Goal: Task Accomplishment & Management: Manage account settings

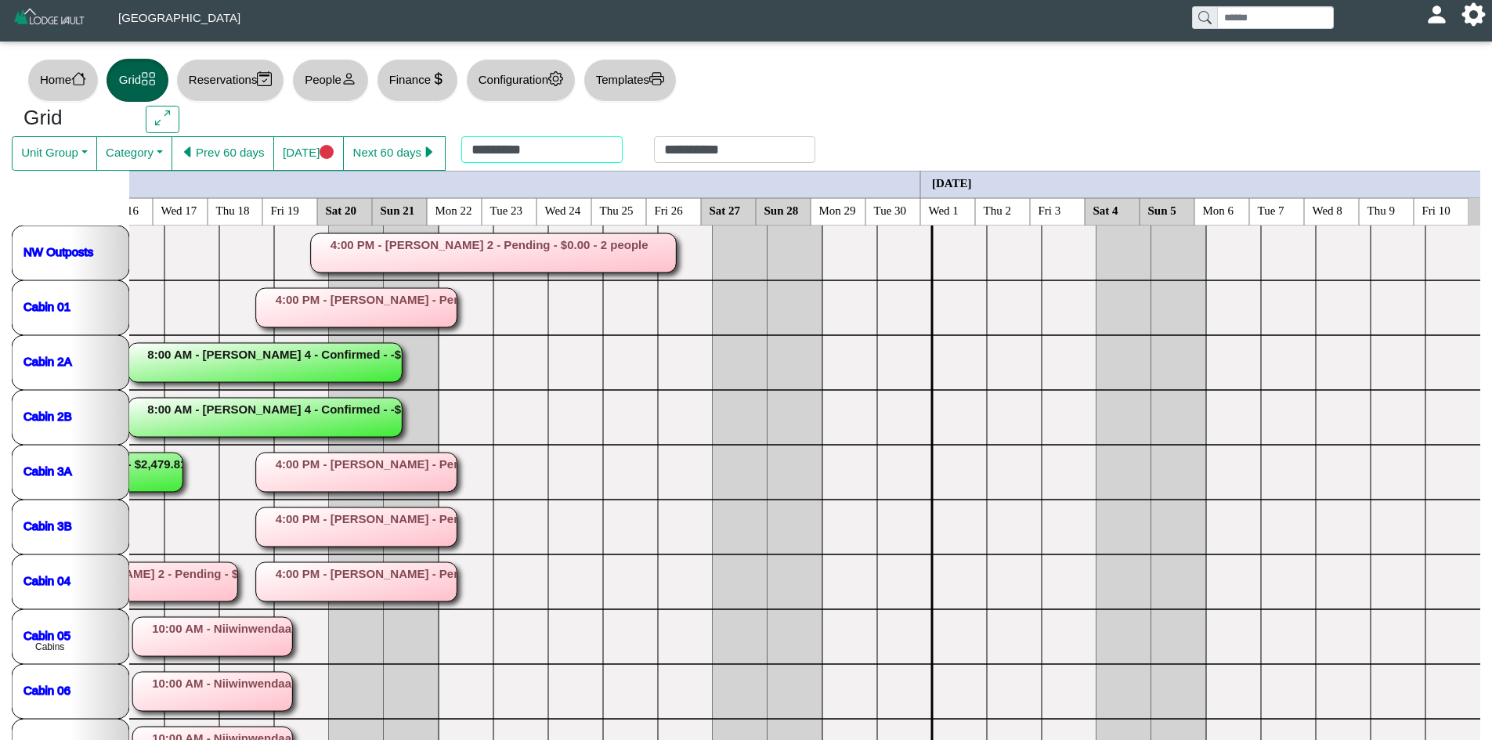
click at [584, 154] on div "**********" at bounding box center [638, 153] width 385 height 34
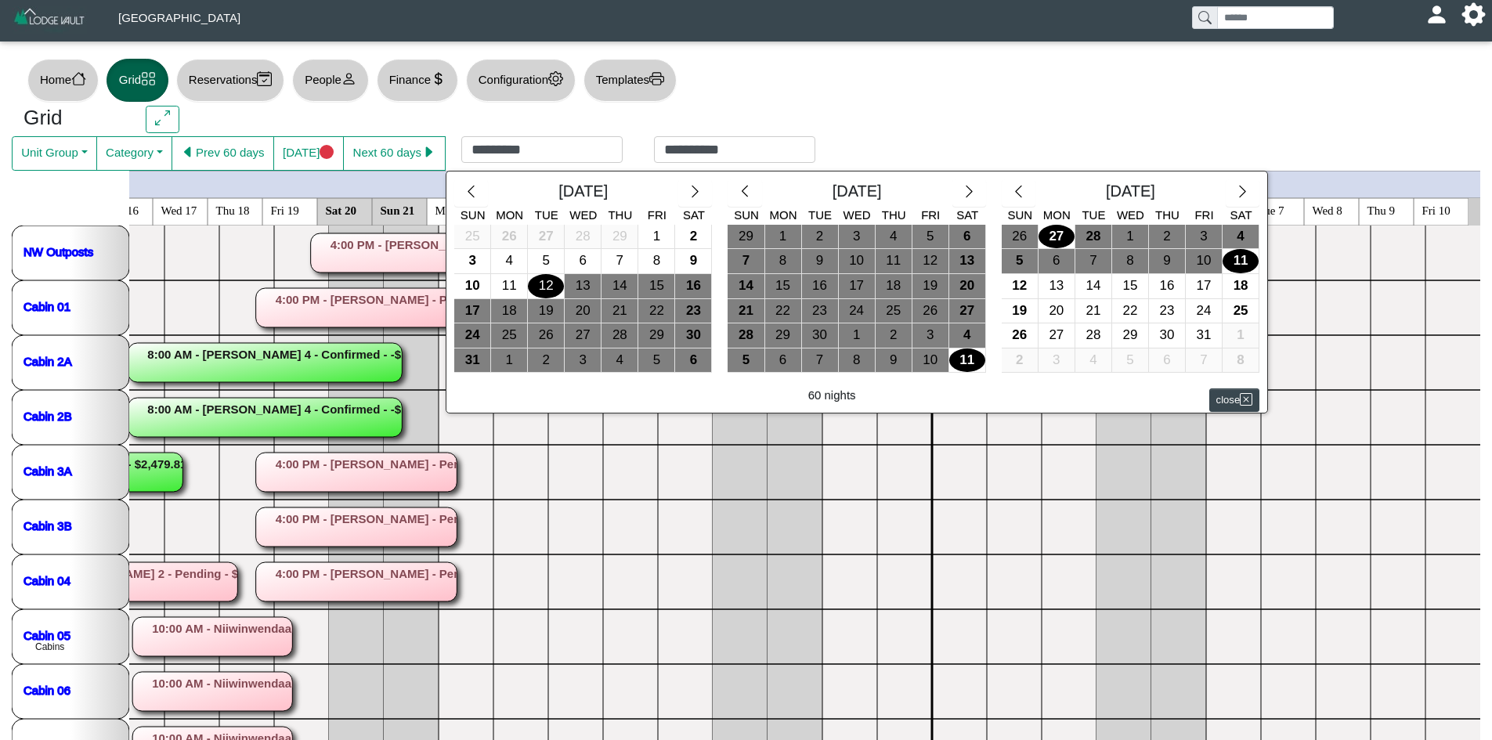
click at [1053, 244] on div "27" at bounding box center [1056, 237] width 36 height 24
type input "*********"
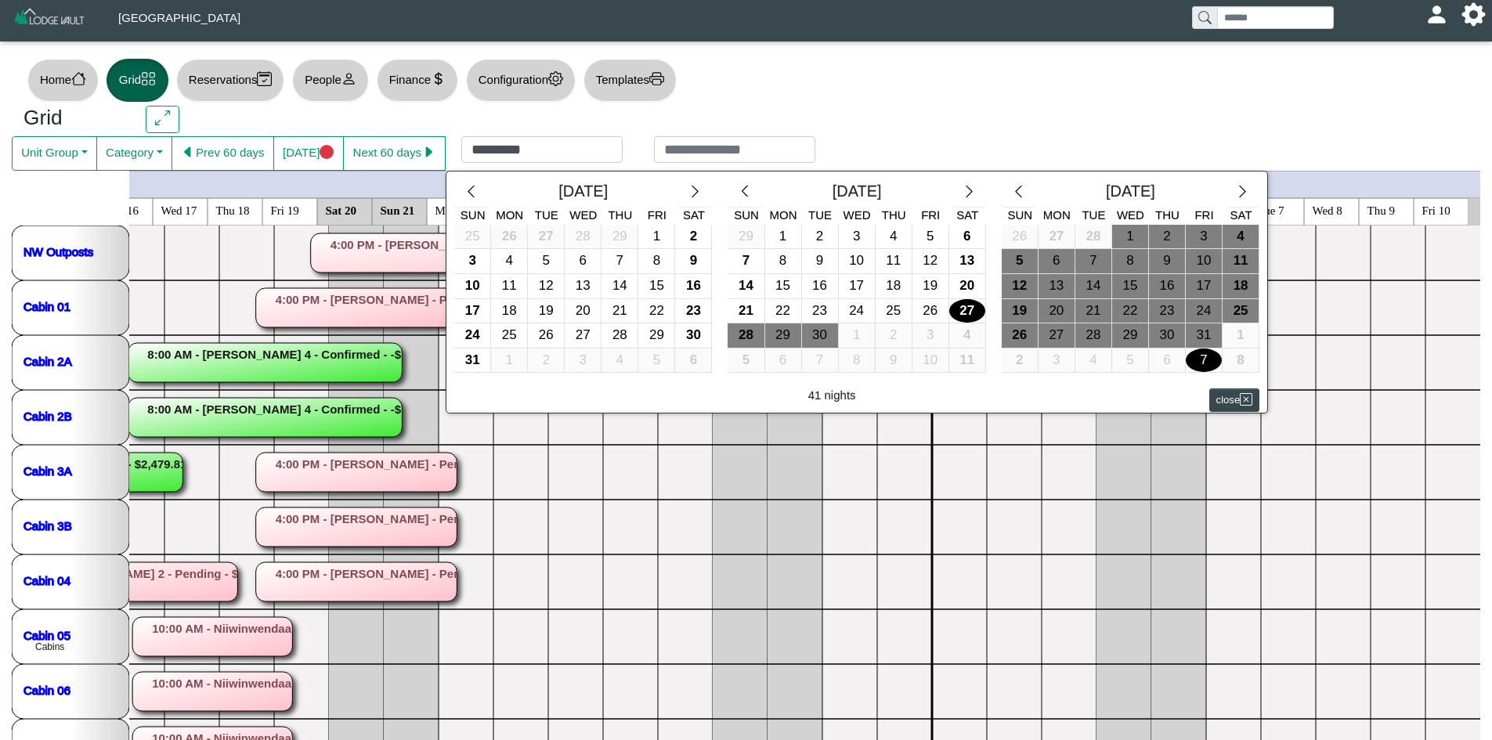
click at [1212, 353] on div "7" at bounding box center [1204, 360] width 36 height 24
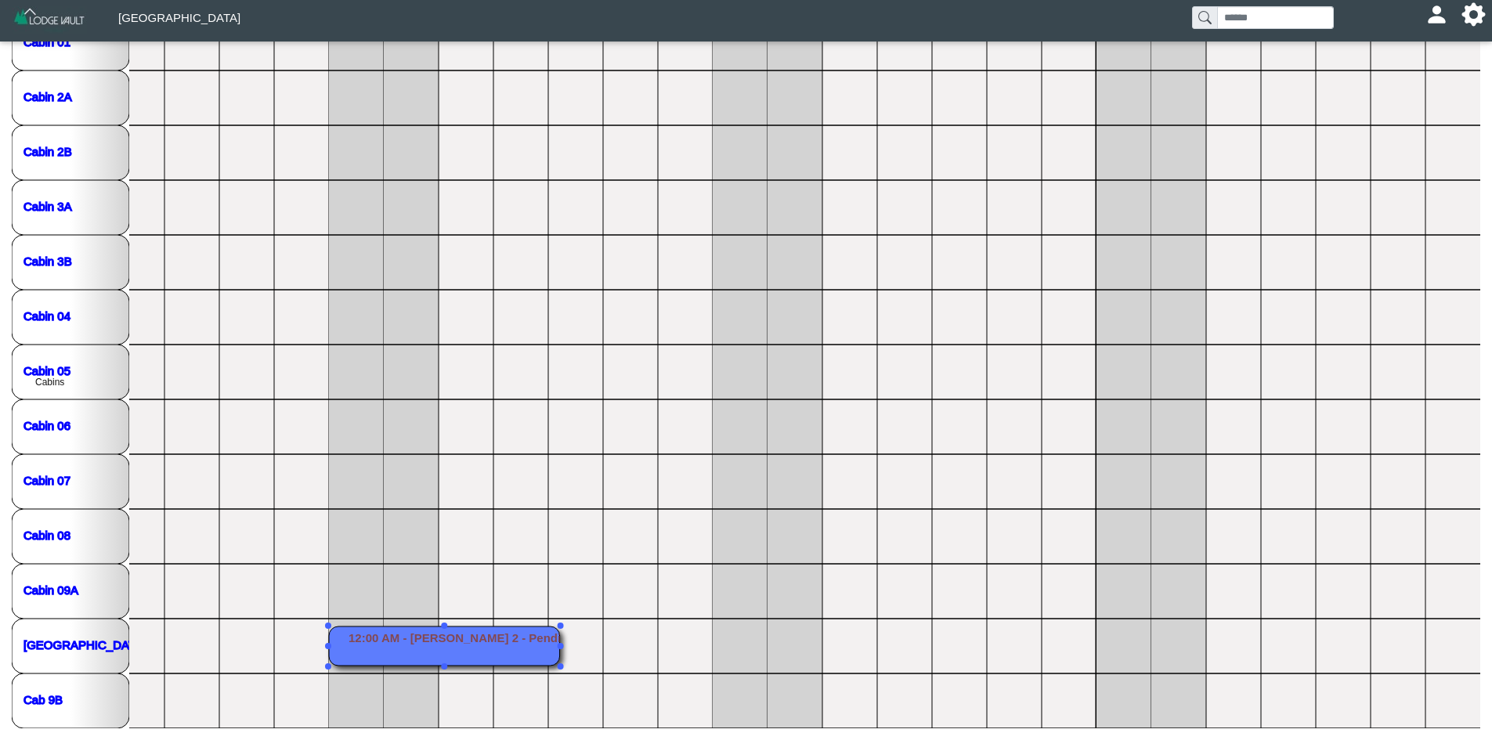
click at [440, 648] on rect at bounding box center [444, 645] width 231 height 39
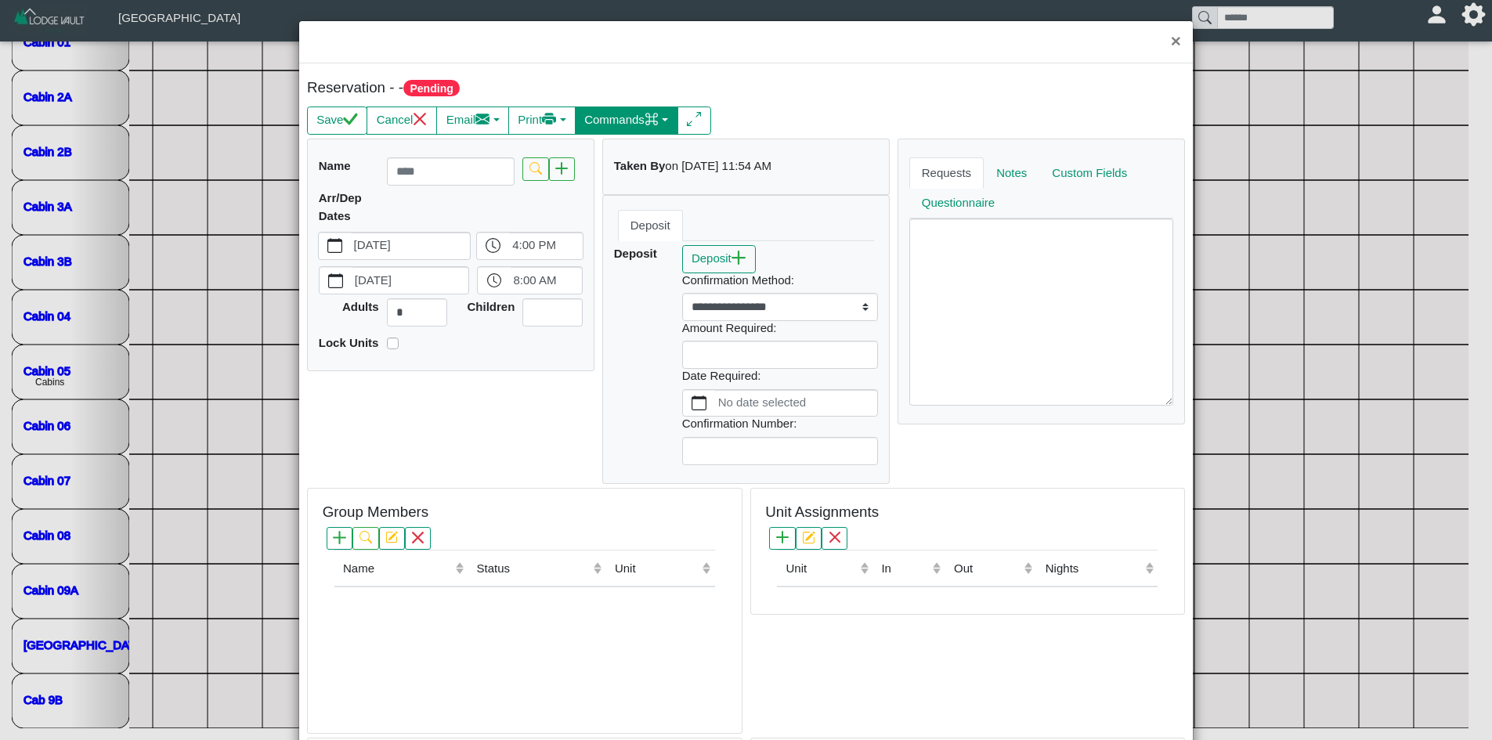
click at [643, 124] on button "Commands" at bounding box center [626, 120] width 103 height 28
click at [622, 201] on link "Cancel this Reservation" at bounding box center [594, 201] width 174 height 23
click at [1168, 46] on button "×" at bounding box center [1176, 42] width 34 height 42
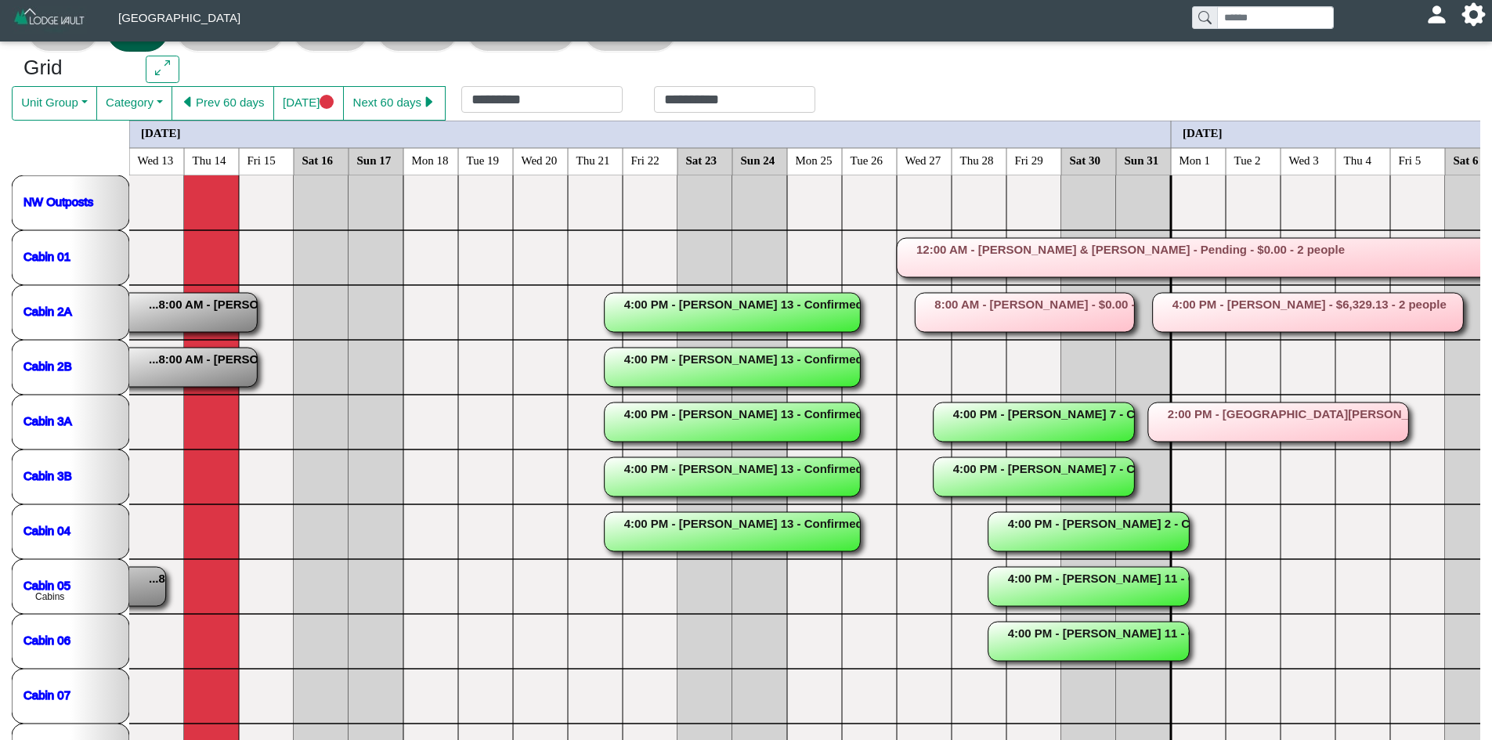
scroll to position [265, 0]
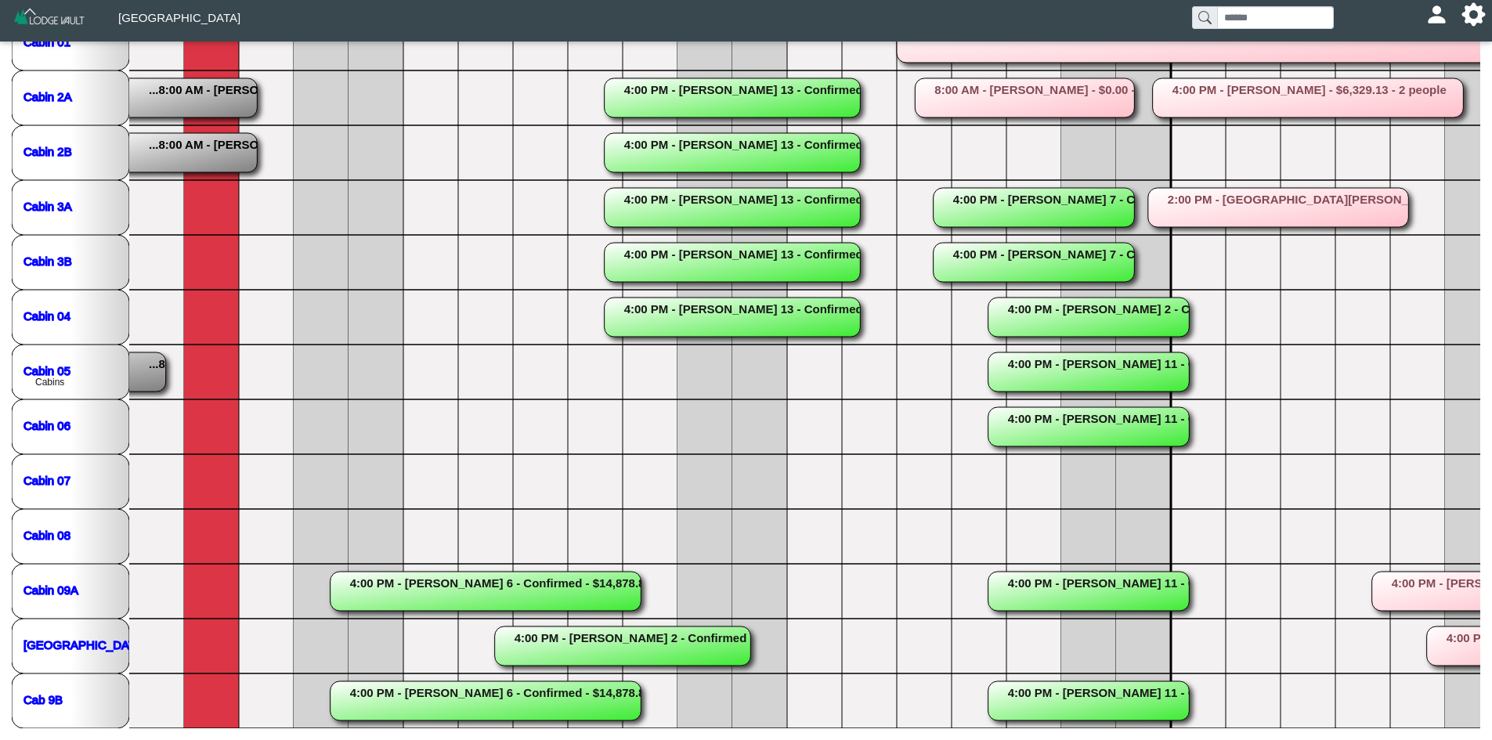
click at [439, 592] on rect at bounding box center [485, 591] width 311 height 39
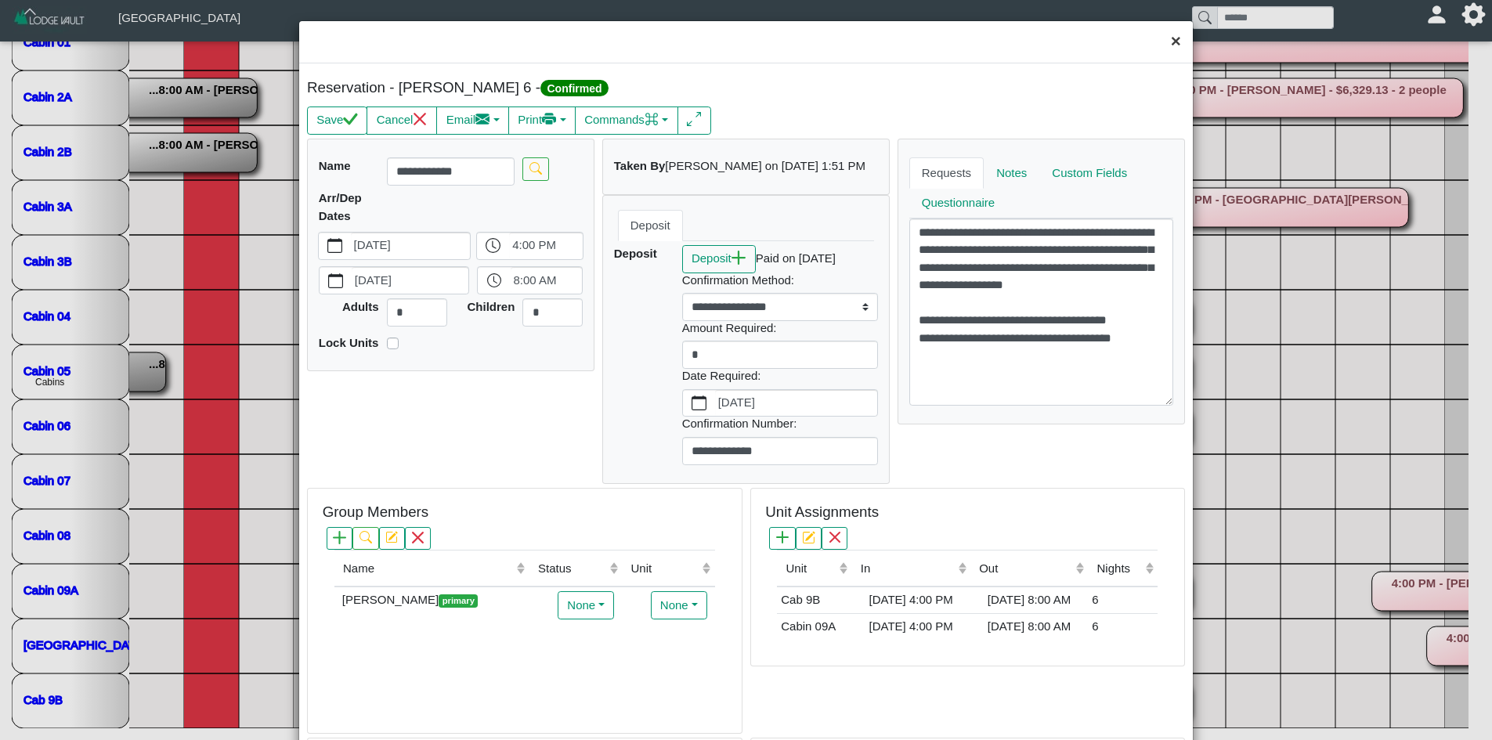
click at [1164, 35] on button "×" at bounding box center [1176, 42] width 34 height 42
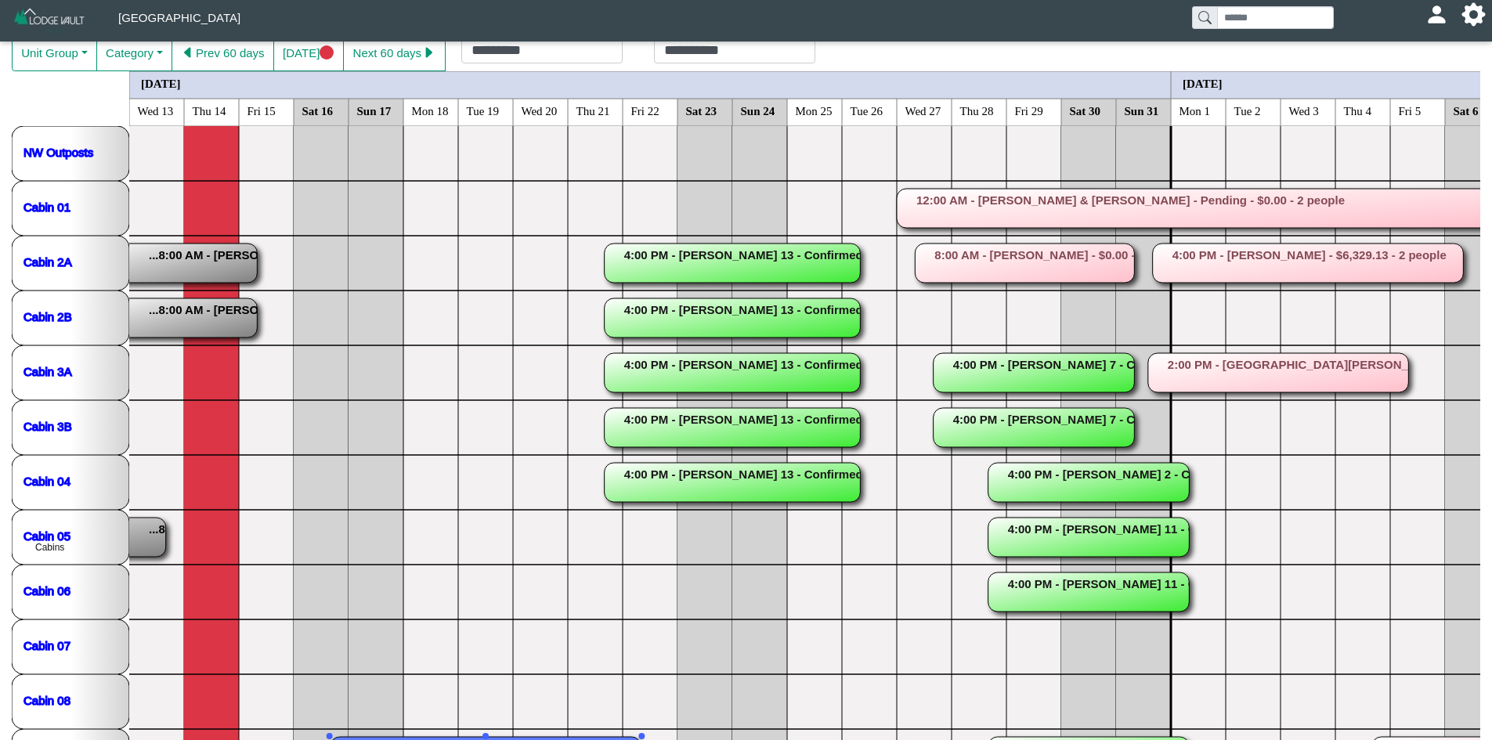
scroll to position [110, 0]
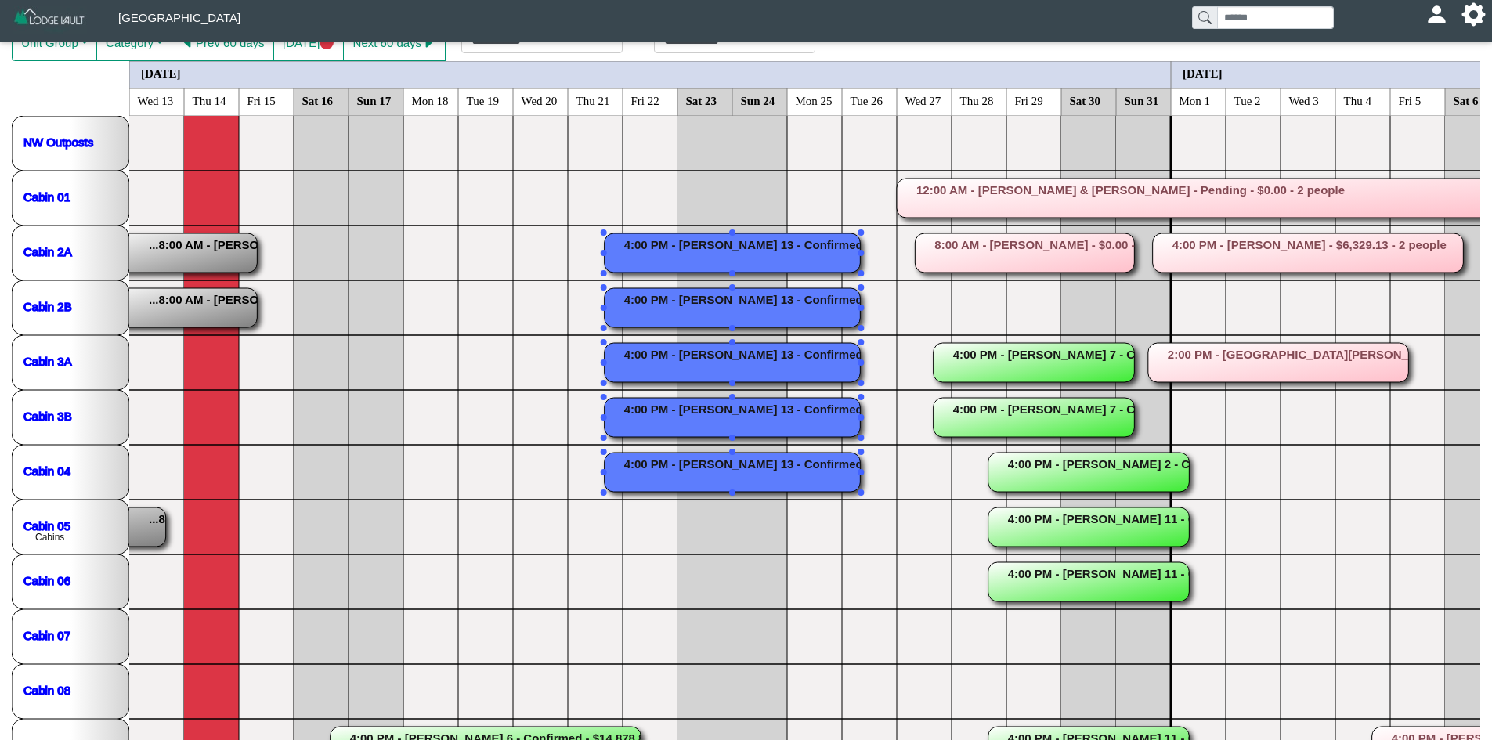
click at [667, 305] on rect at bounding box center [733, 307] width 256 height 39
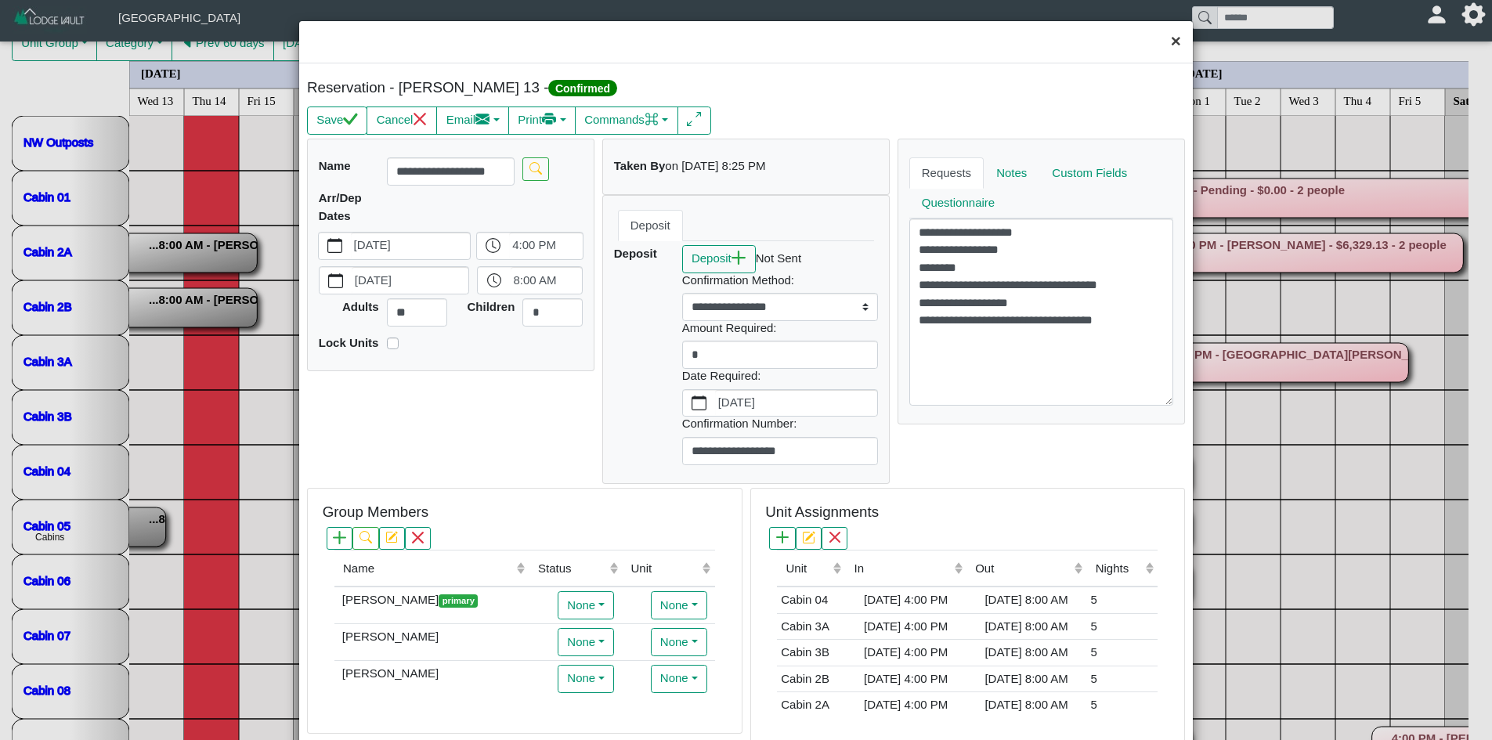
click at [1164, 43] on button "×" at bounding box center [1176, 42] width 34 height 42
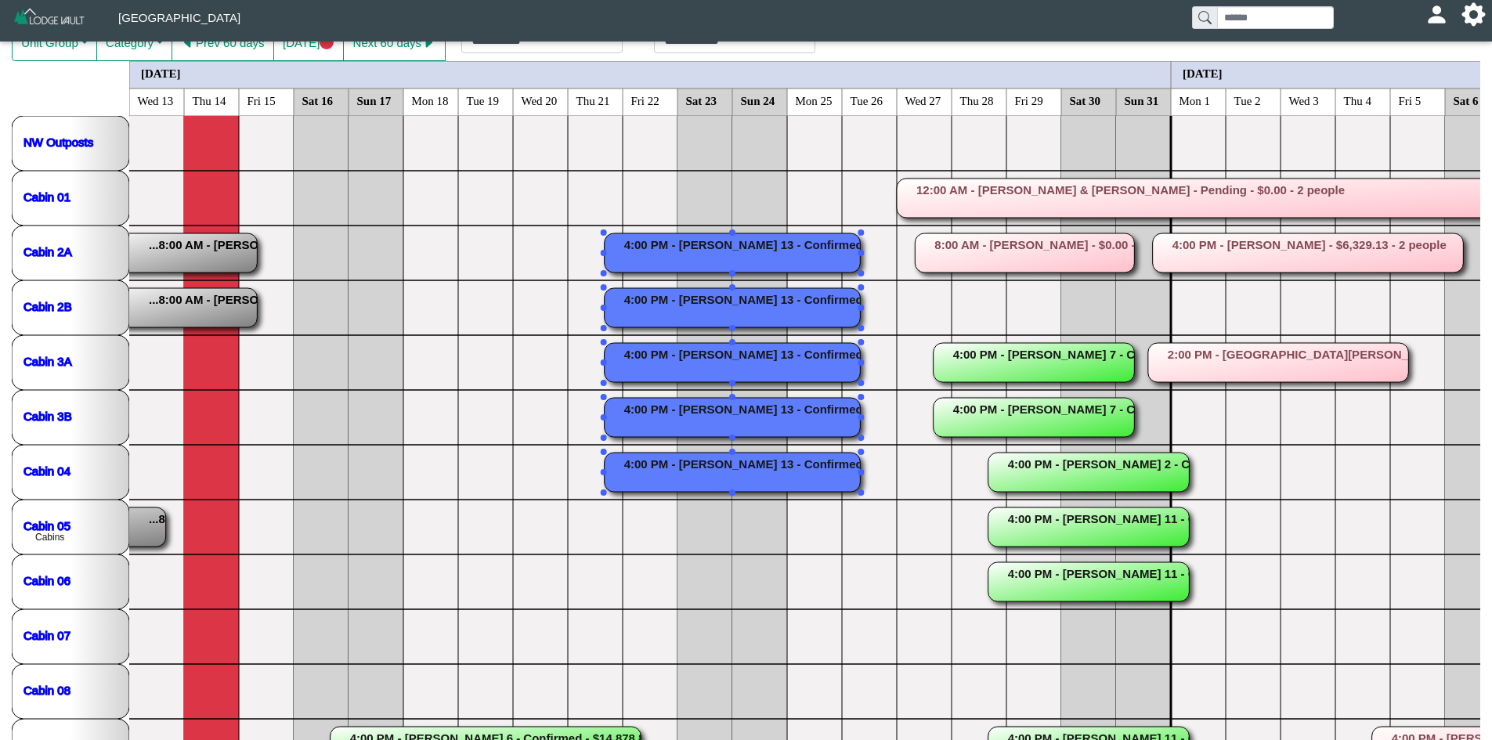
click at [680, 366] on rect at bounding box center [733, 362] width 256 height 39
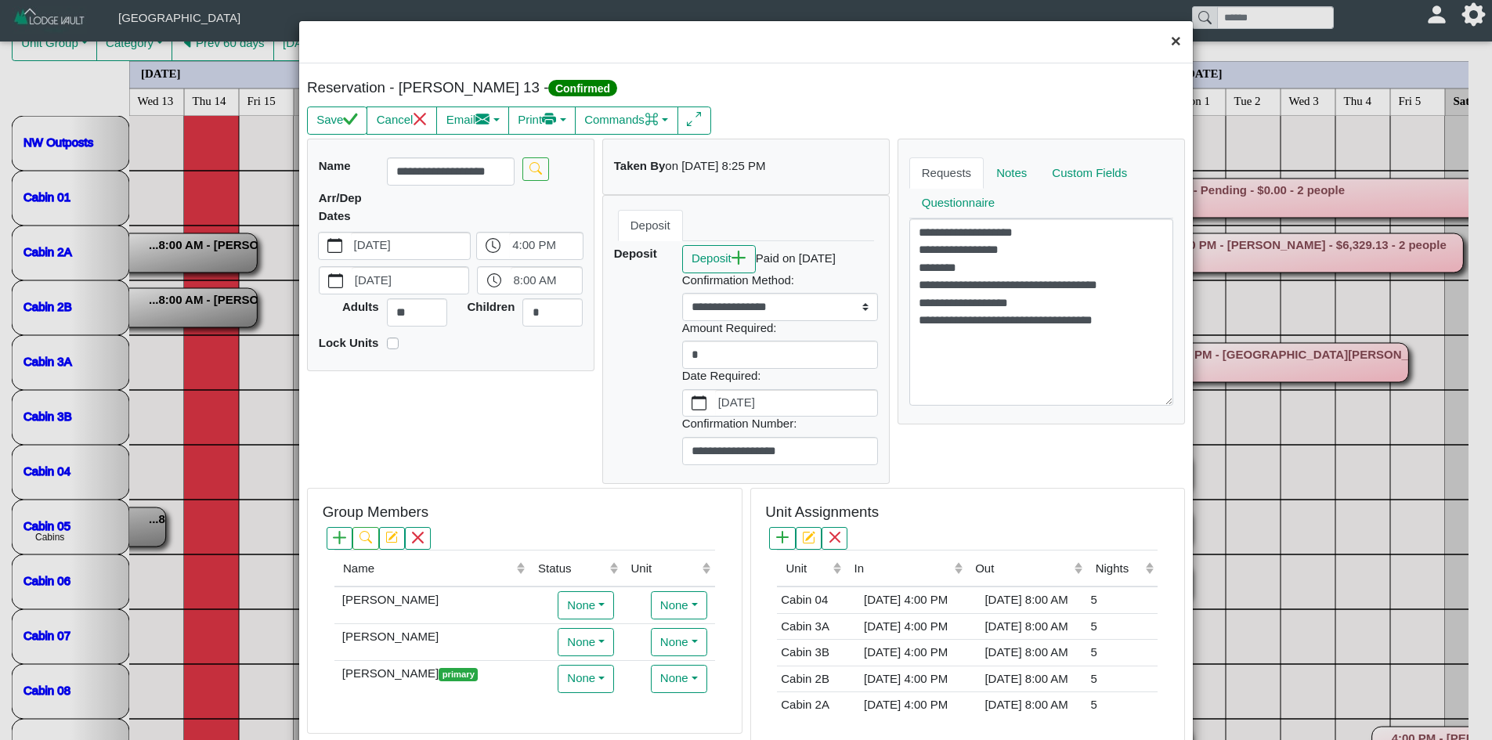
click at [1160, 48] on button "×" at bounding box center [1176, 42] width 34 height 42
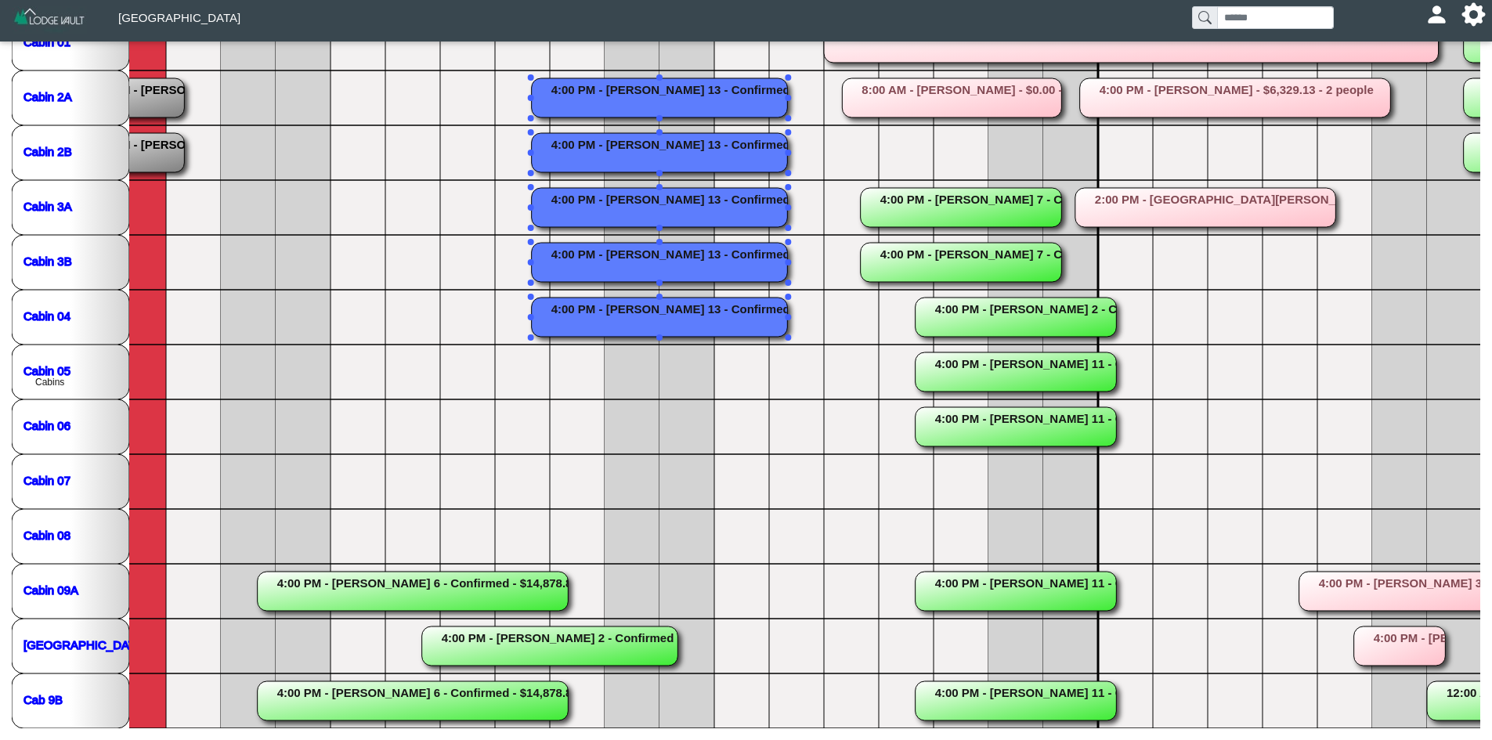
scroll to position [0, 0]
